Goal: Complete application form: Complete application form

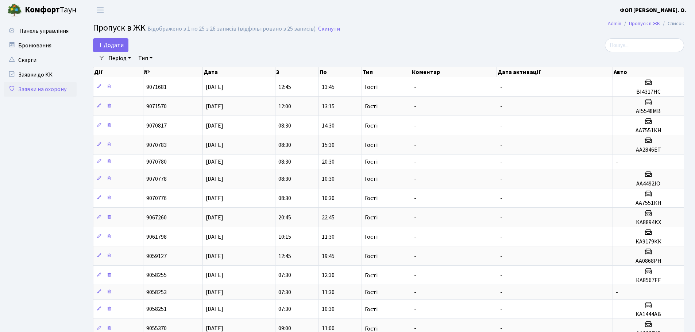
select select "25"
click at [114, 45] on span "Додати" at bounding box center [111, 45] width 26 height 8
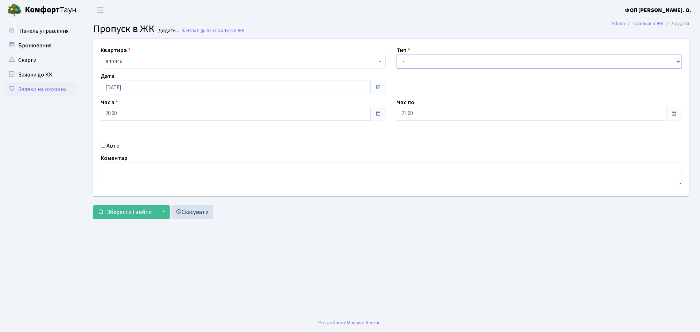
drag, startPoint x: 422, startPoint y: 63, endPoint x: 419, endPoint y: 68, distance: 5.6
click at [422, 63] on select "- Доставка Таксі Гості Сервіс" at bounding box center [539, 62] width 285 height 14
select select "3"
click at [397, 55] on select "- Доставка Таксі Гості Сервіс" at bounding box center [539, 62] width 285 height 14
click at [112, 143] on label "Авто" at bounding box center [112, 145] width 13 height 9
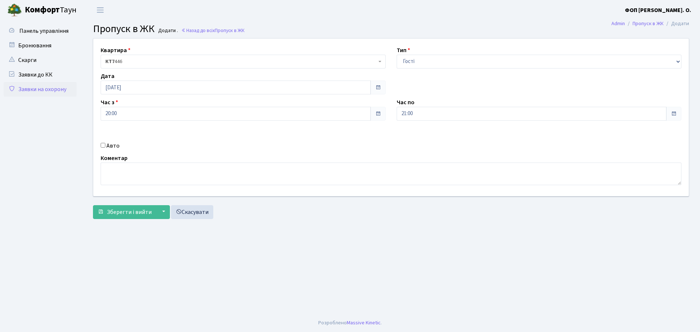
click at [105, 143] on input "Авто" at bounding box center [103, 145] width 5 height 5
checkbox input "true"
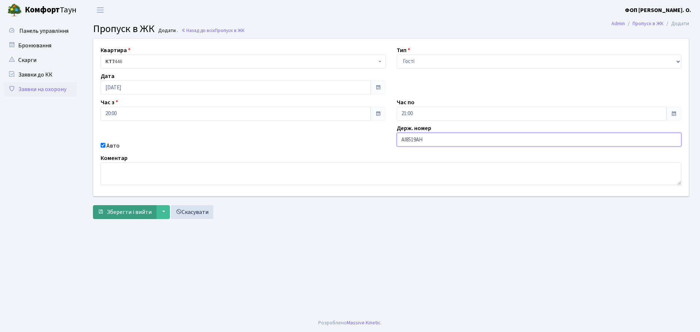
type input "AI8519AH"
click at [131, 217] on button "Зберегти і вийти" at bounding box center [124, 212] width 63 height 14
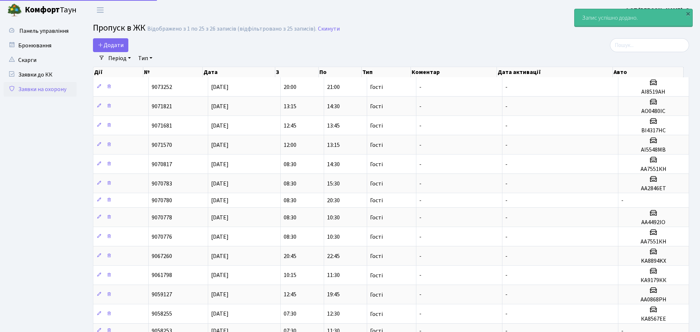
select select "25"
